Goal: Transaction & Acquisition: Subscribe to service/newsletter

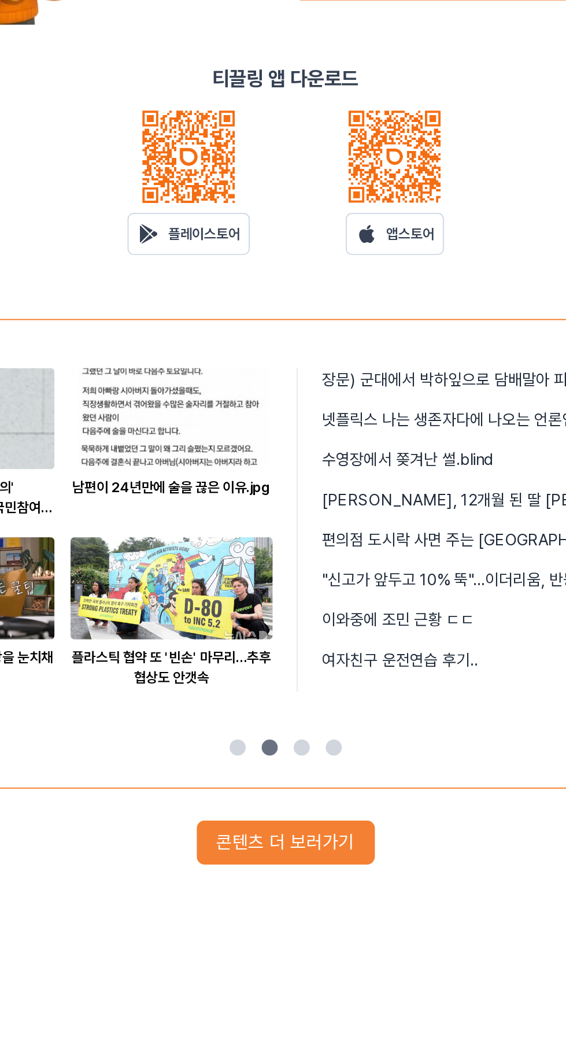
click at [279, 704] on button "콘텐츠 더 보러가기" at bounding box center [283, 714] width 103 height 25
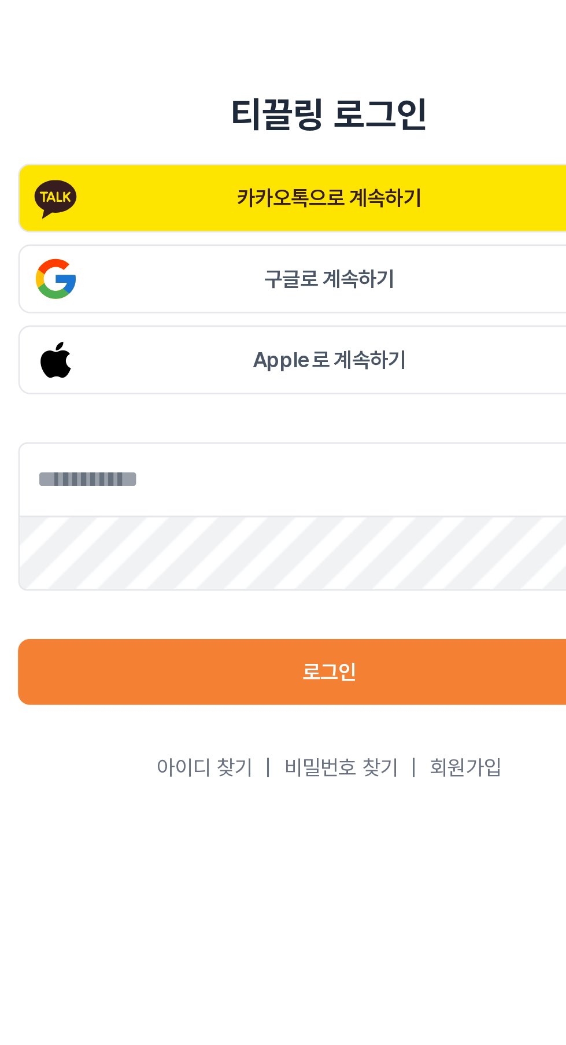
click at [264, 268] on button "카카오톡으로 계속하기" at bounding box center [283, 255] width 241 height 27
